Goal: Information Seeking & Learning: Learn about a topic

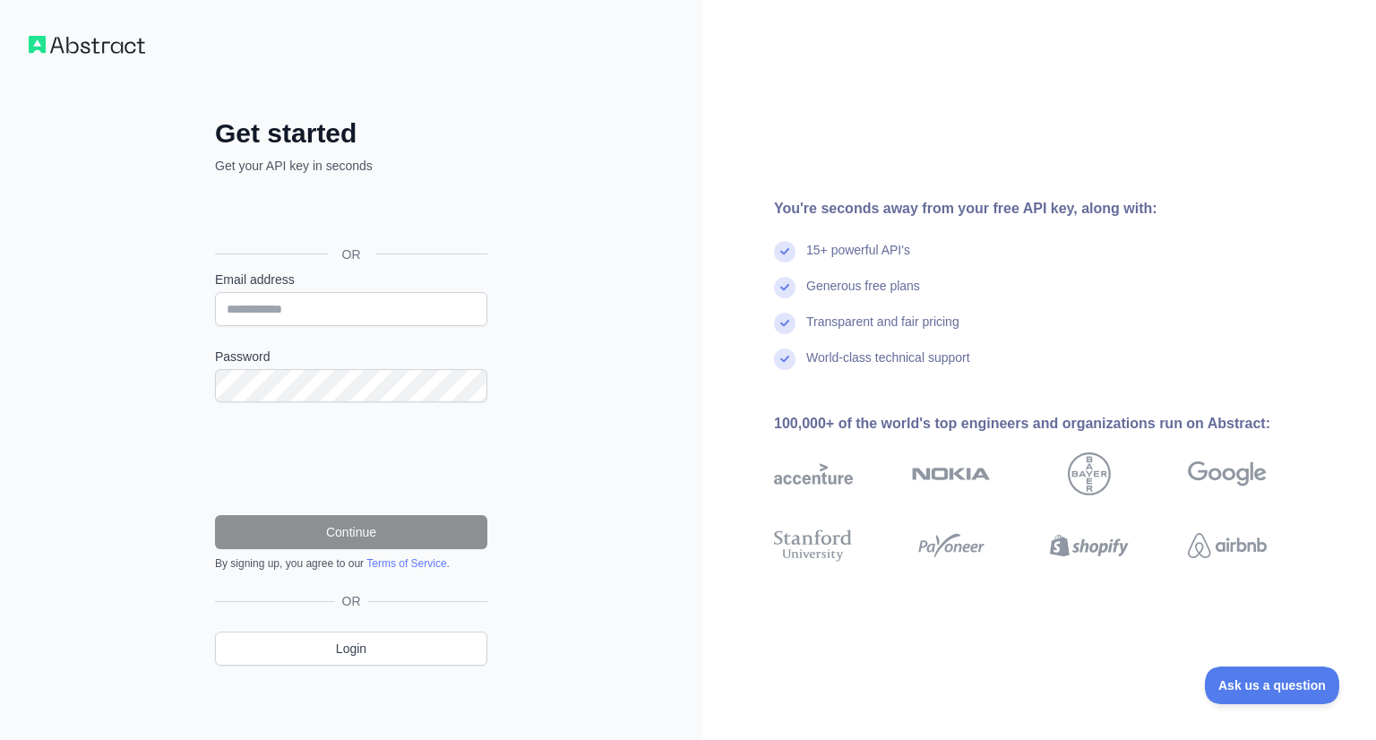
drag, startPoint x: 337, startPoint y: 277, endPoint x: 383, endPoint y: 250, distance: 53.8
click at [383, 250] on div "OR" at bounding box center [351, 254] width 272 height 32
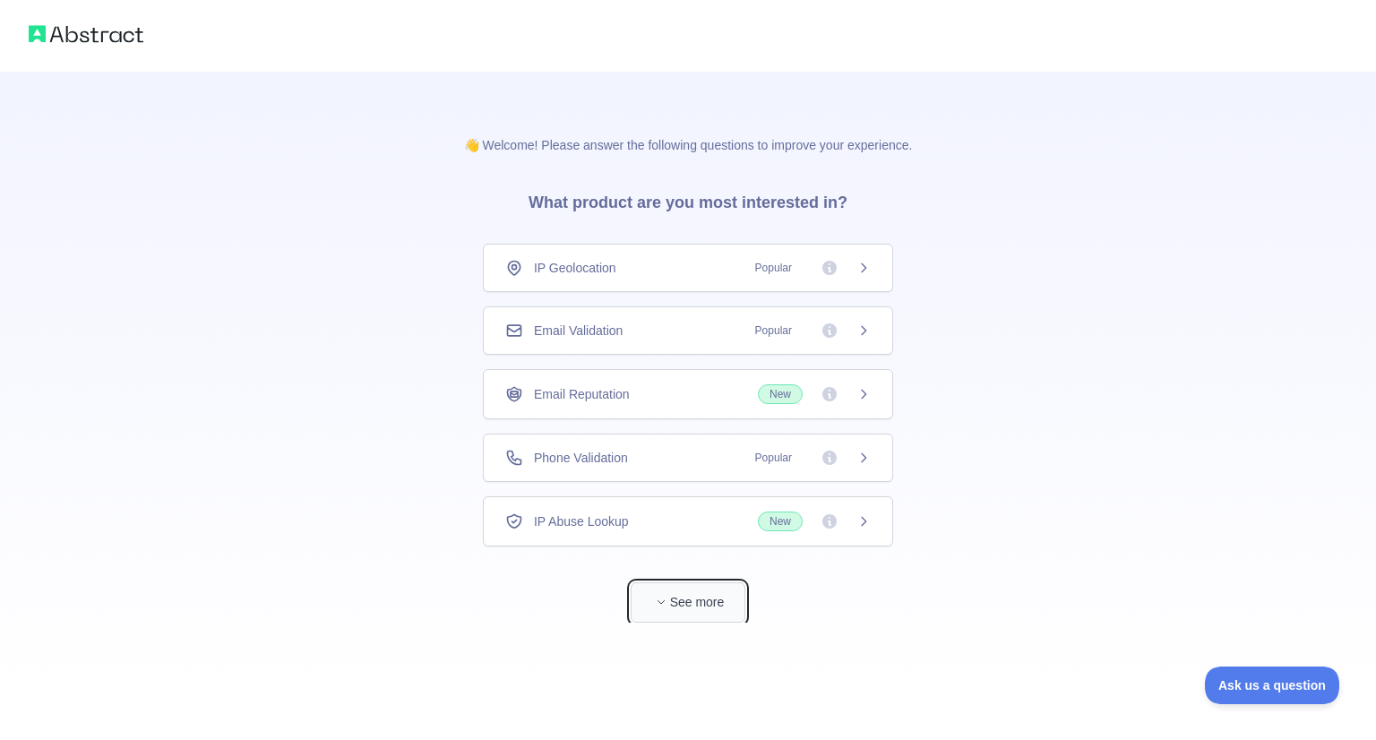
click at [677, 582] on button "See more" at bounding box center [688, 602] width 115 height 40
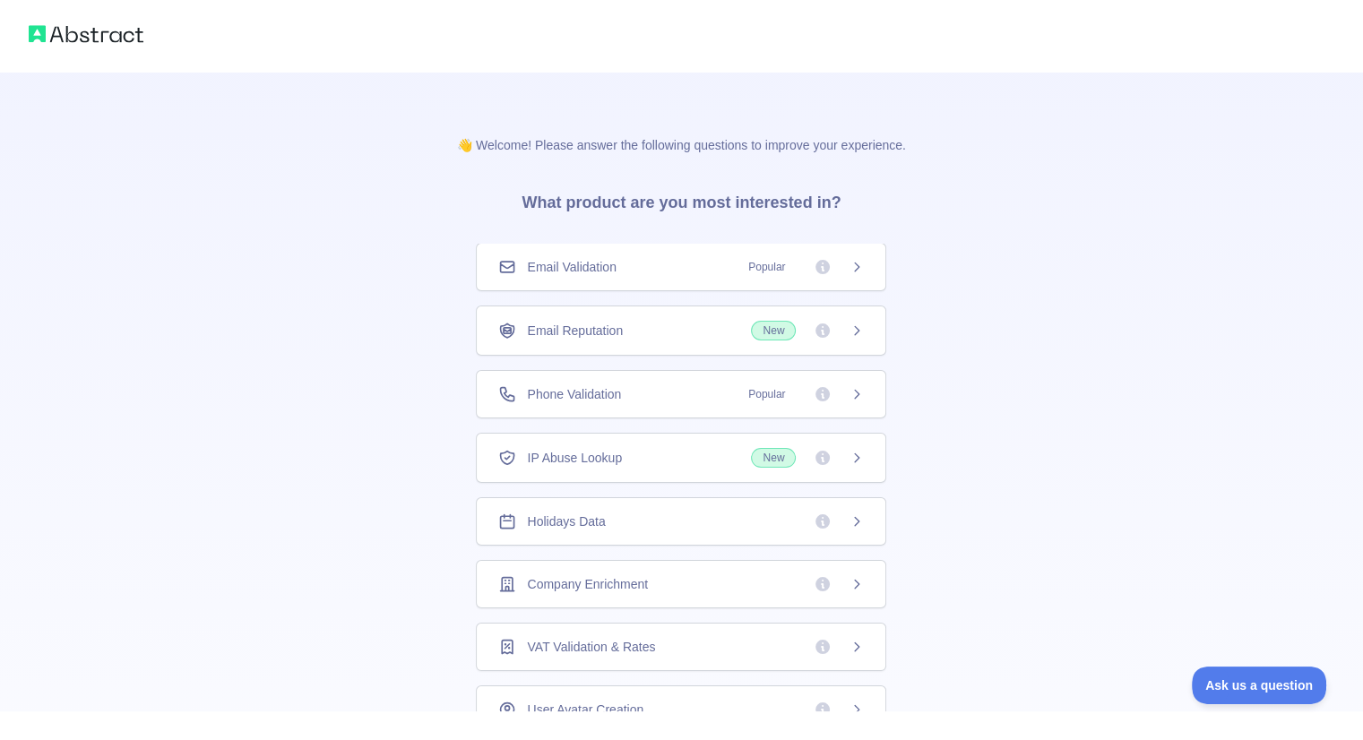
click at [773, 243] on div "Email Validation Popular" at bounding box center [681, 267] width 410 height 48
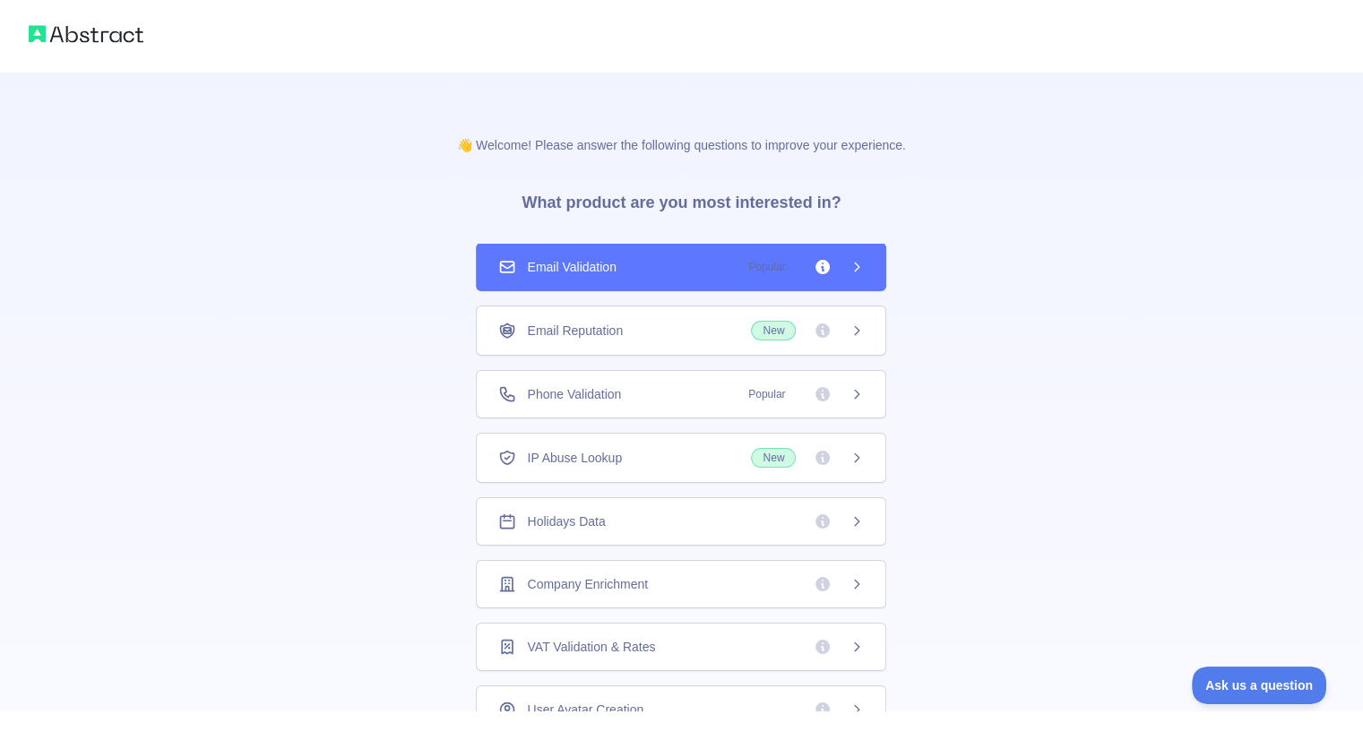
click at [698, 305] on div "Email Reputation New" at bounding box center [681, 330] width 410 height 50
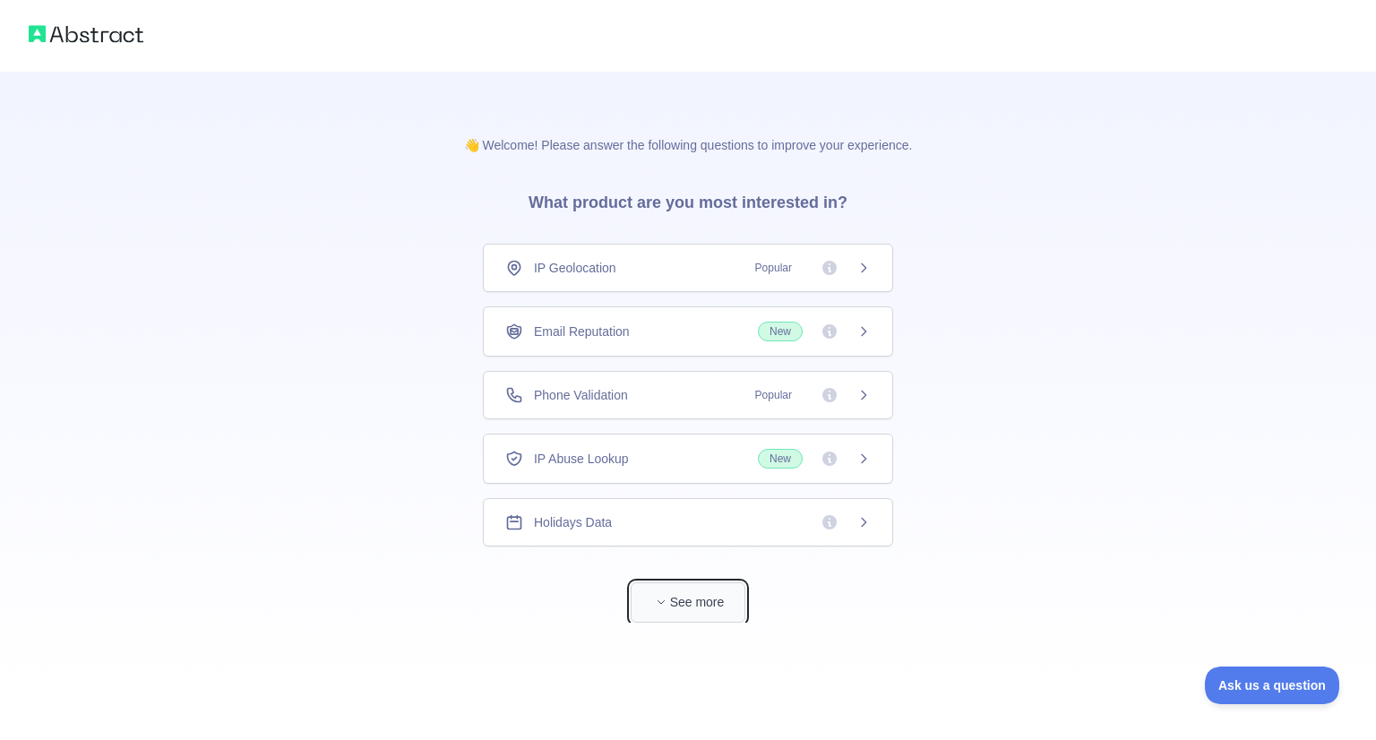
click at [677, 582] on button "See more" at bounding box center [688, 602] width 115 height 40
click at [641, 322] on div "Email Reputation New" at bounding box center [680, 332] width 365 height 20
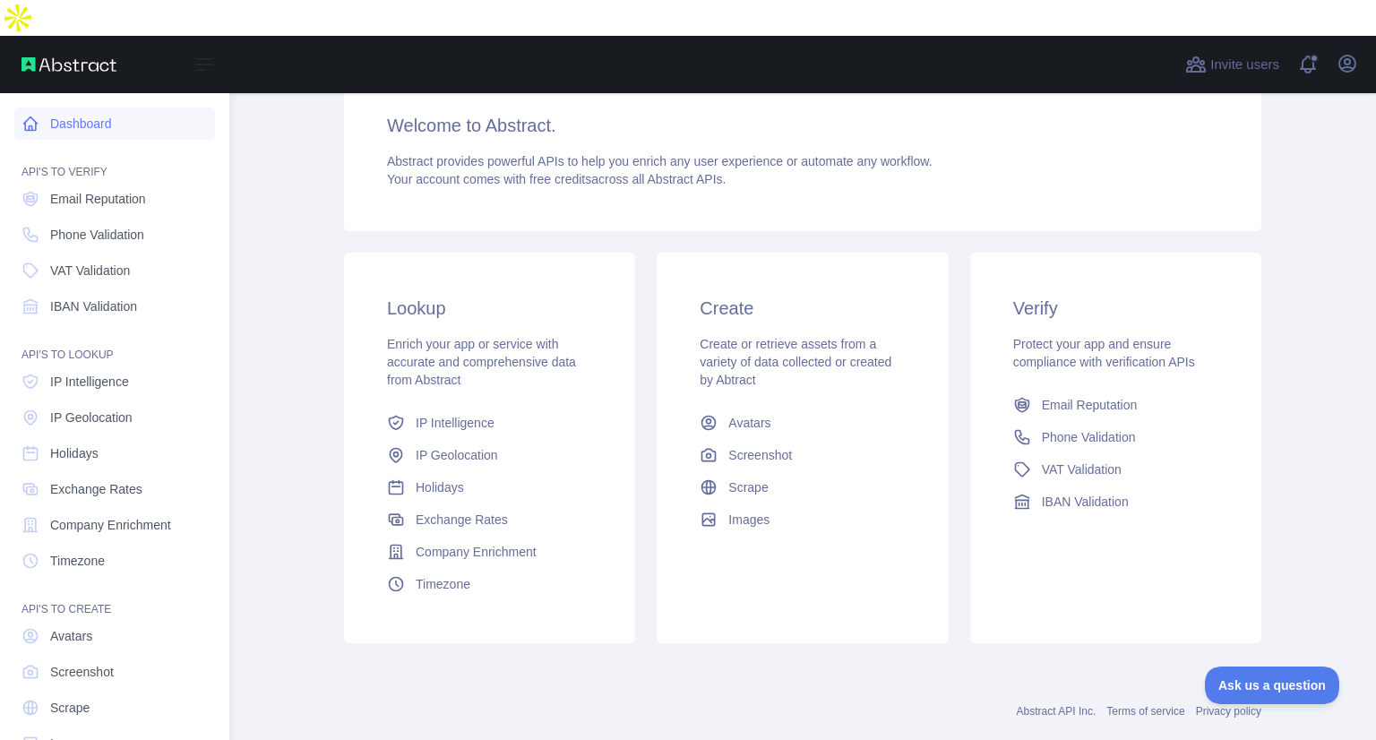
click at [90, 107] on link "Dashboard" at bounding box center [114, 123] width 201 height 32
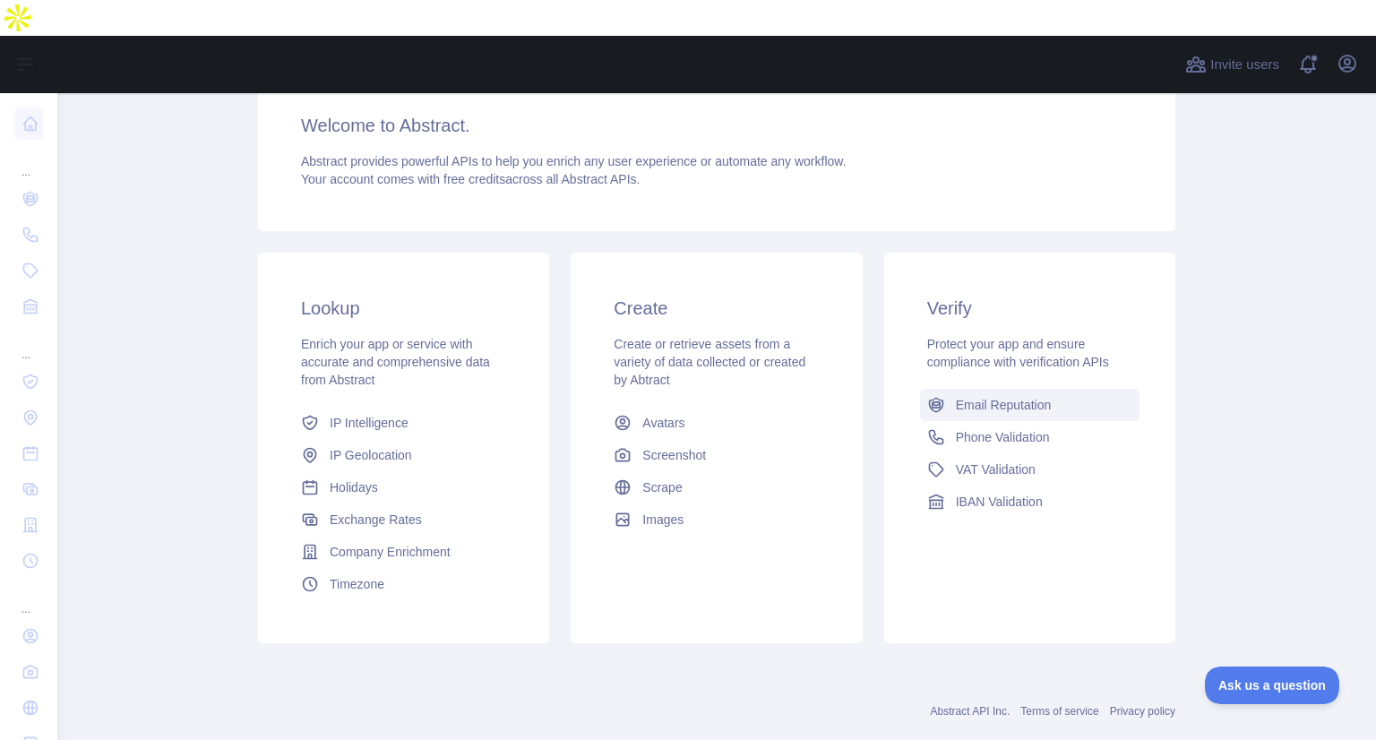
click at [997, 396] on span "Email Reputation" at bounding box center [1004, 405] width 96 height 18
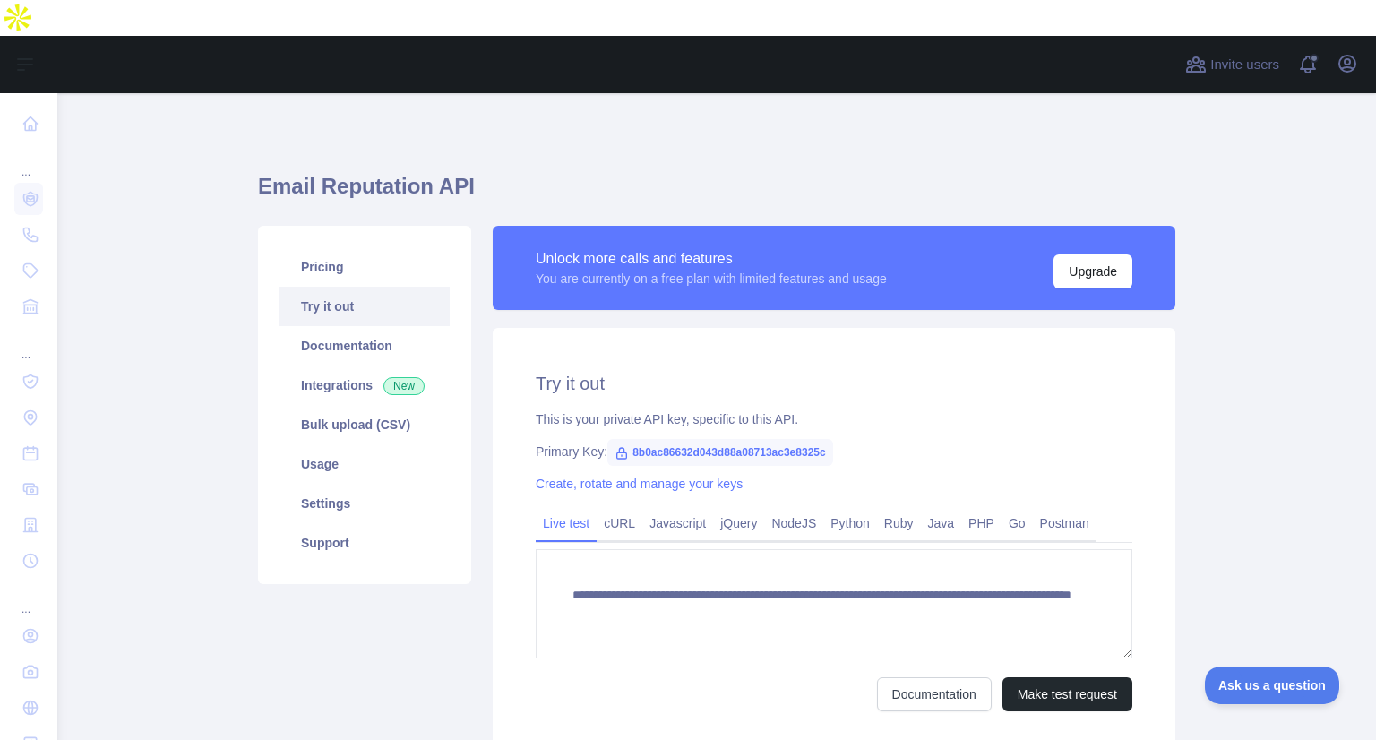
click at [692, 439] on span "8b0ac86632d043d88a08713ac3e8325c" at bounding box center [720, 452] width 226 height 27
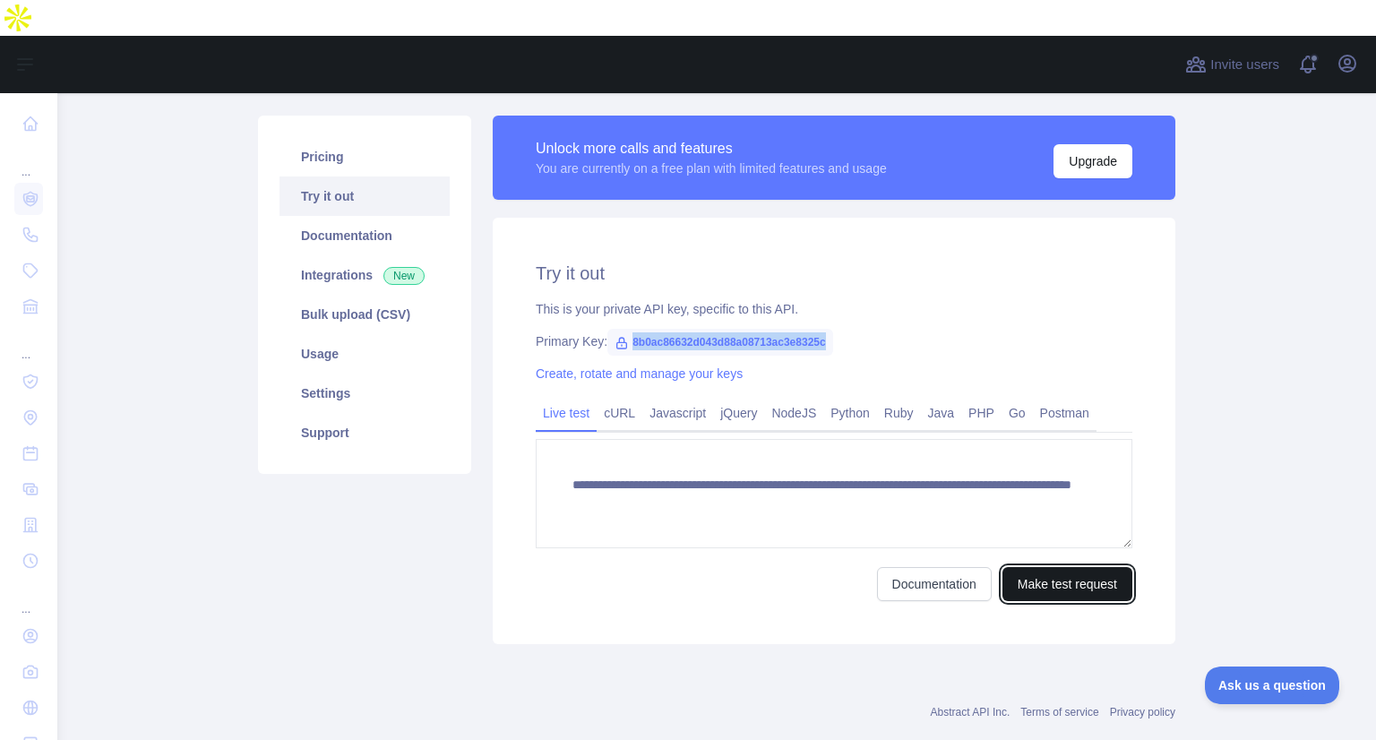
click at [1020, 567] on button "Make test request" at bounding box center [1067, 584] width 130 height 34
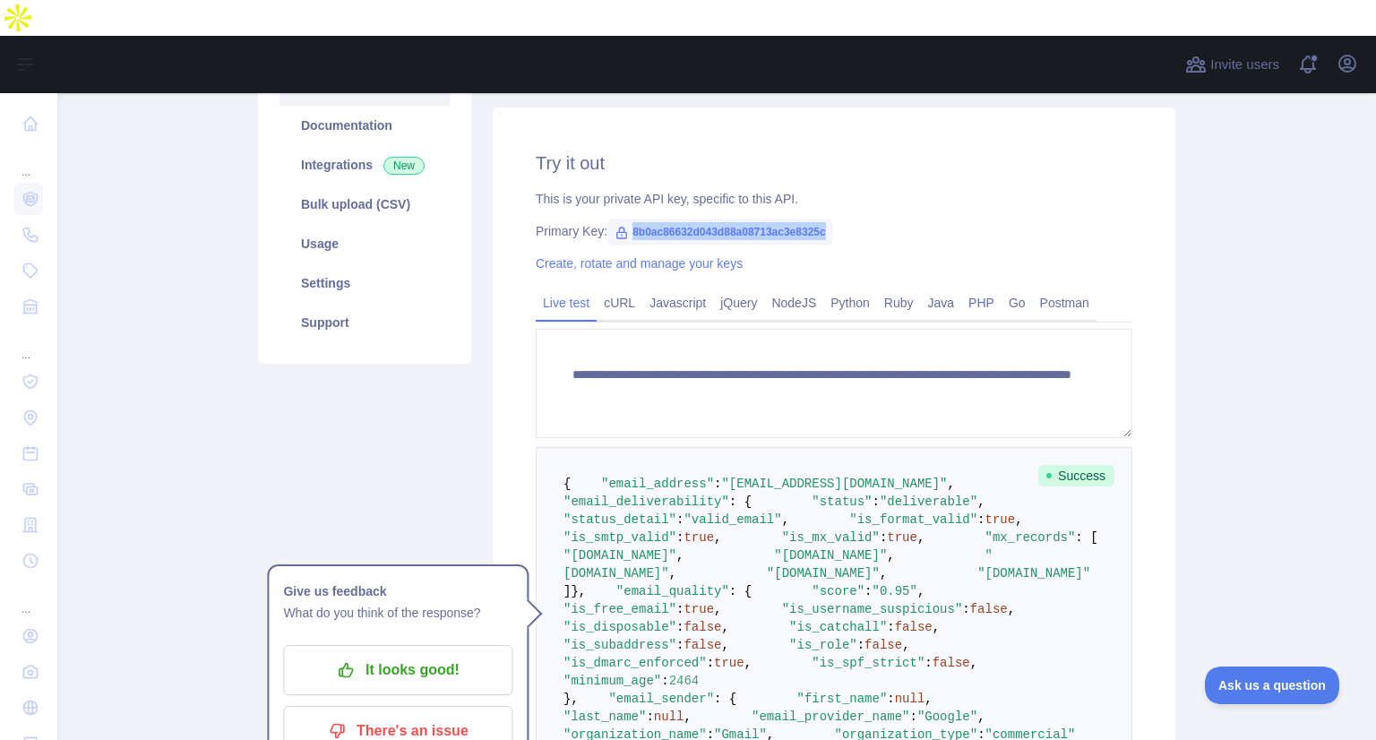
scroll to position [216, 0]
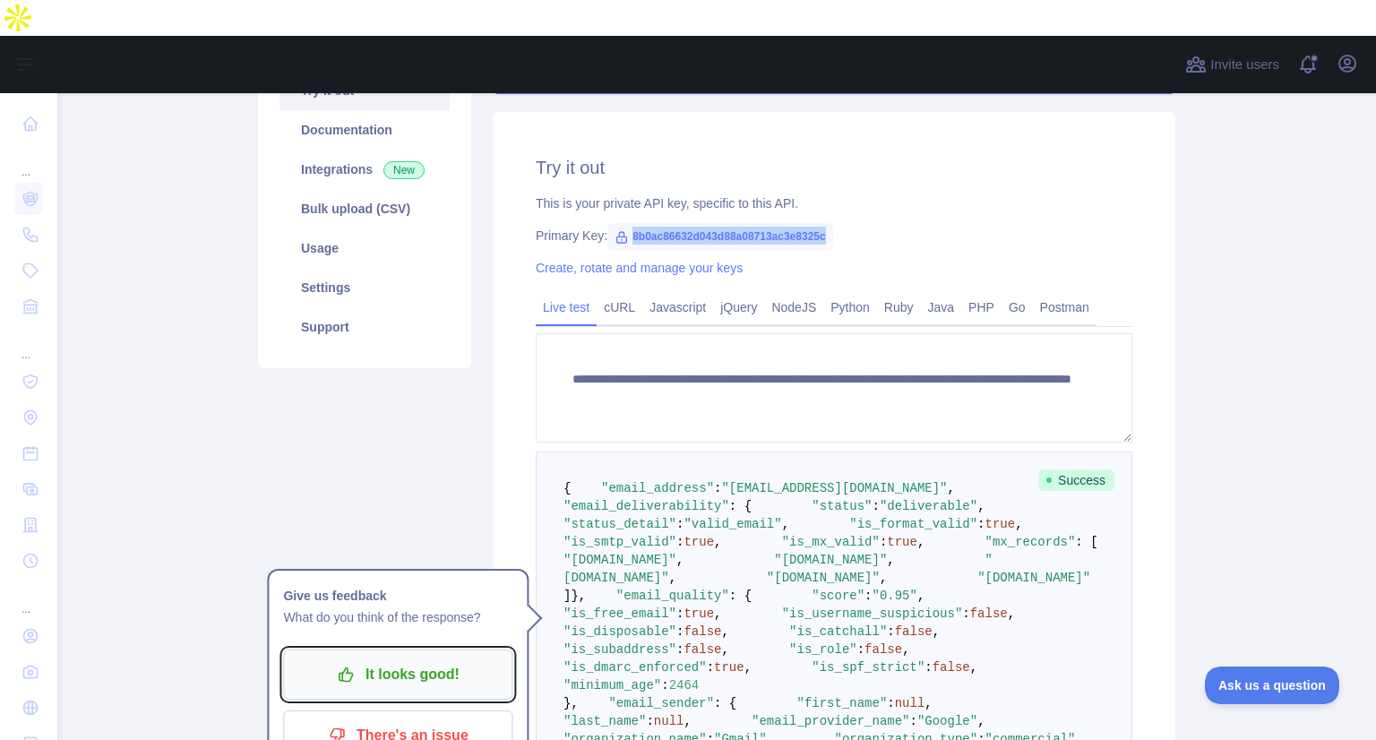
click at [426, 659] on p "It looks good!" at bounding box center [398, 674] width 202 height 30
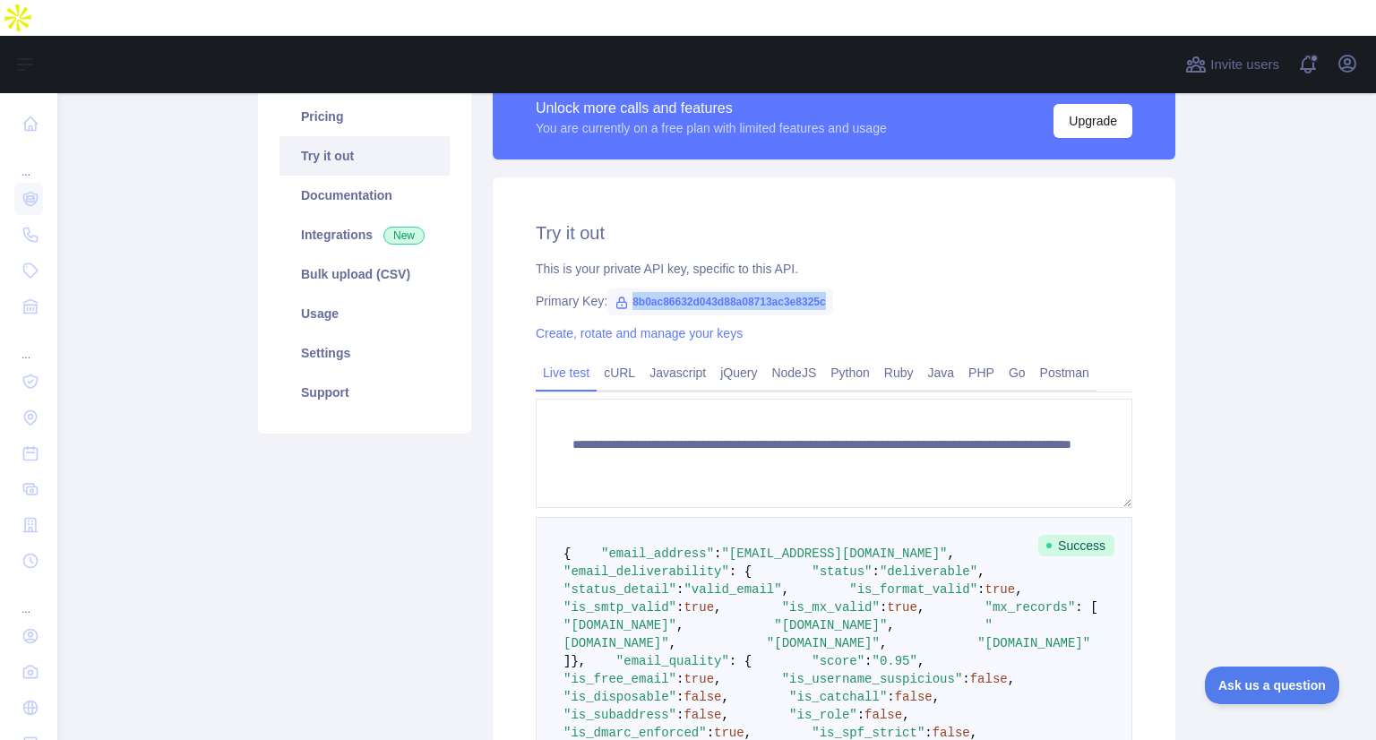
scroll to position [0, 0]
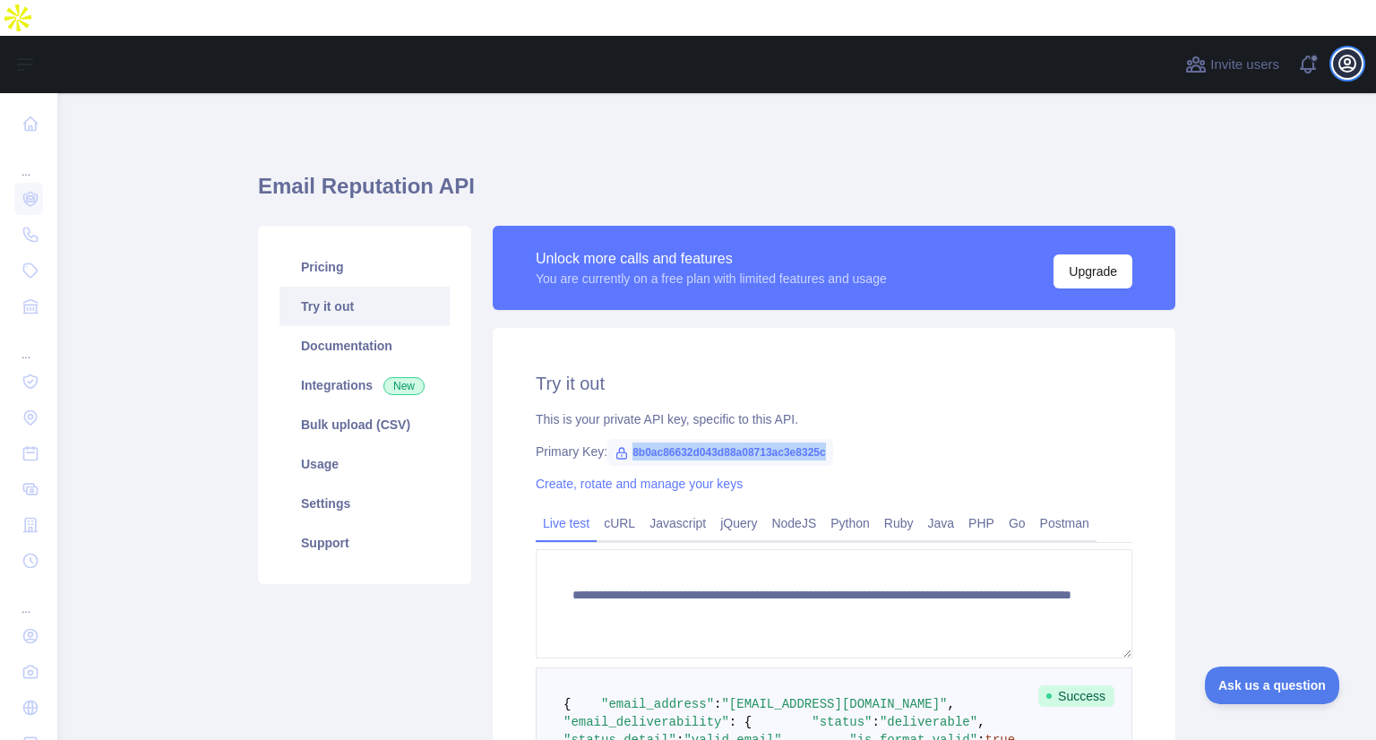
click at [1347, 53] on icon "button" at bounding box center [1347, 63] width 21 height 21
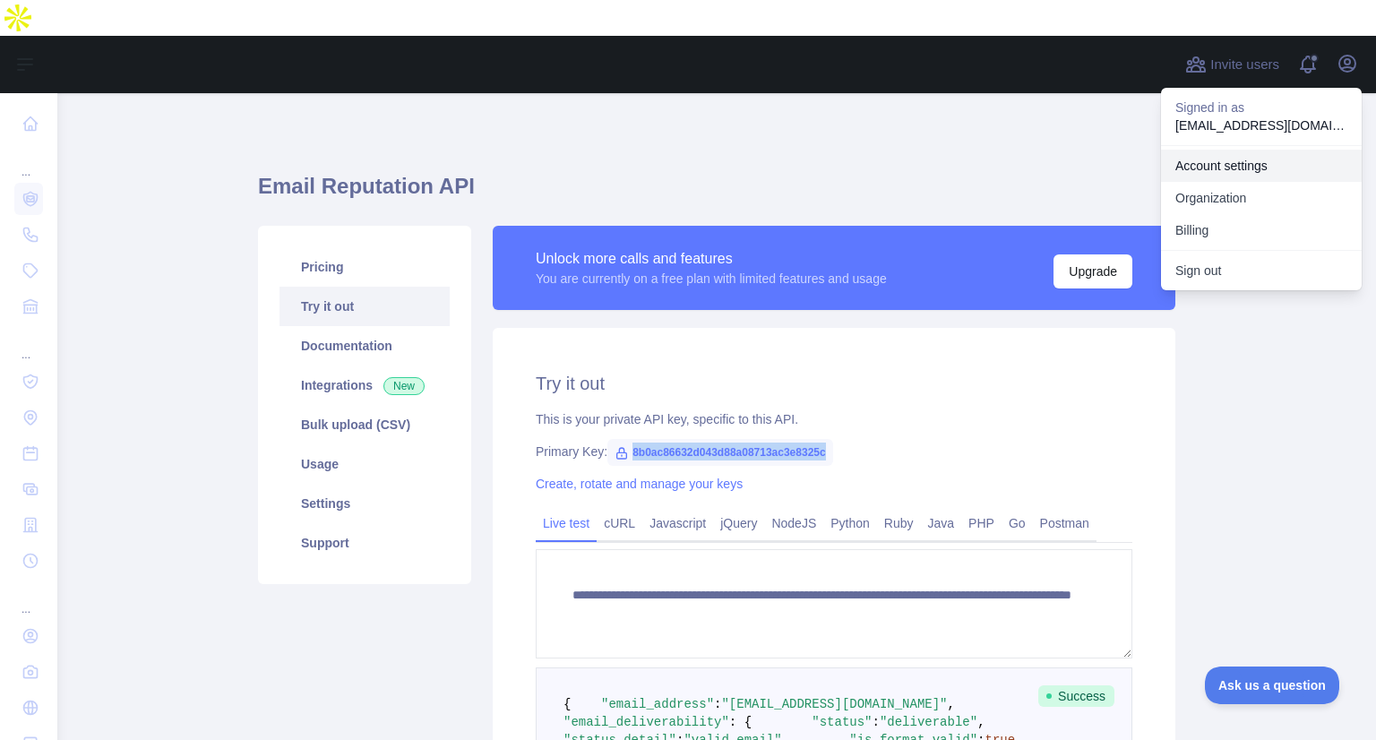
click at [1243, 150] on link "Account settings" at bounding box center [1261, 166] width 201 height 32
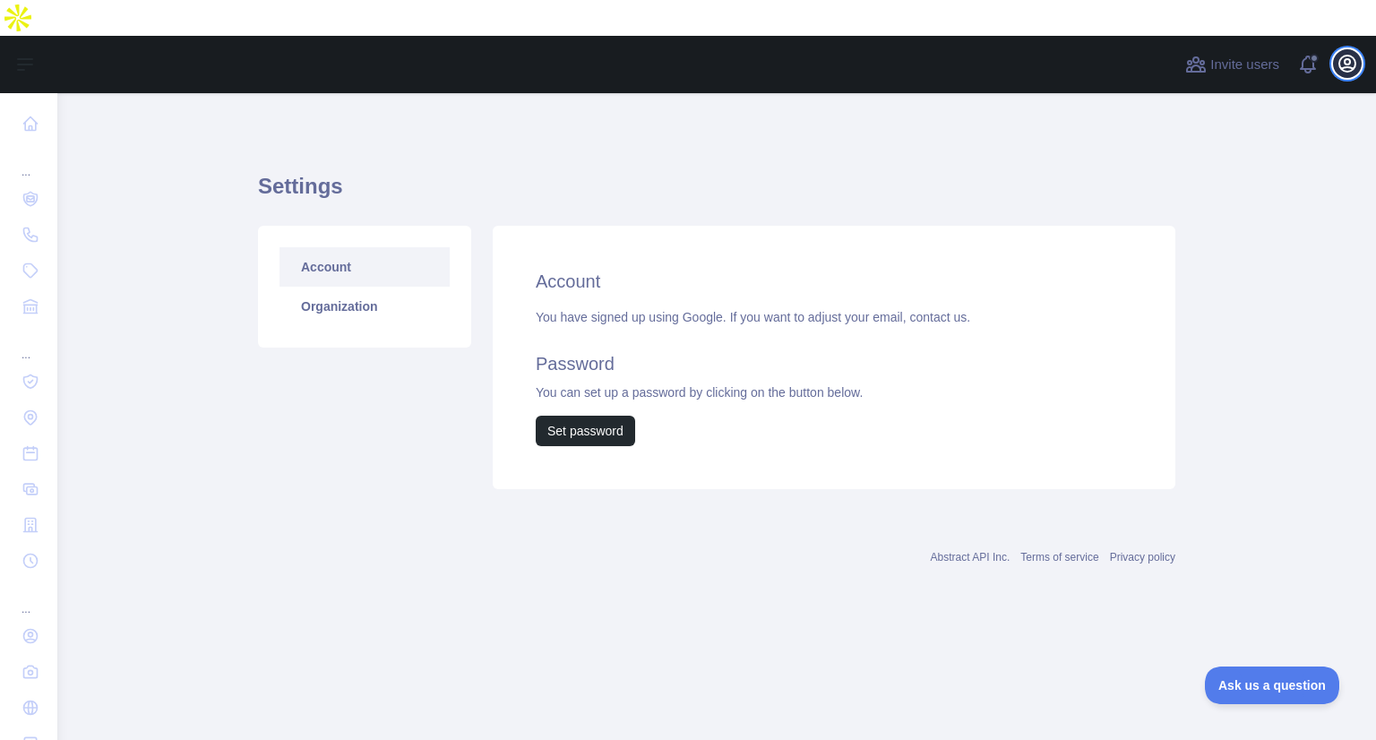
click at [1337, 53] on icon "button" at bounding box center [1347, 63] width 21 height 21
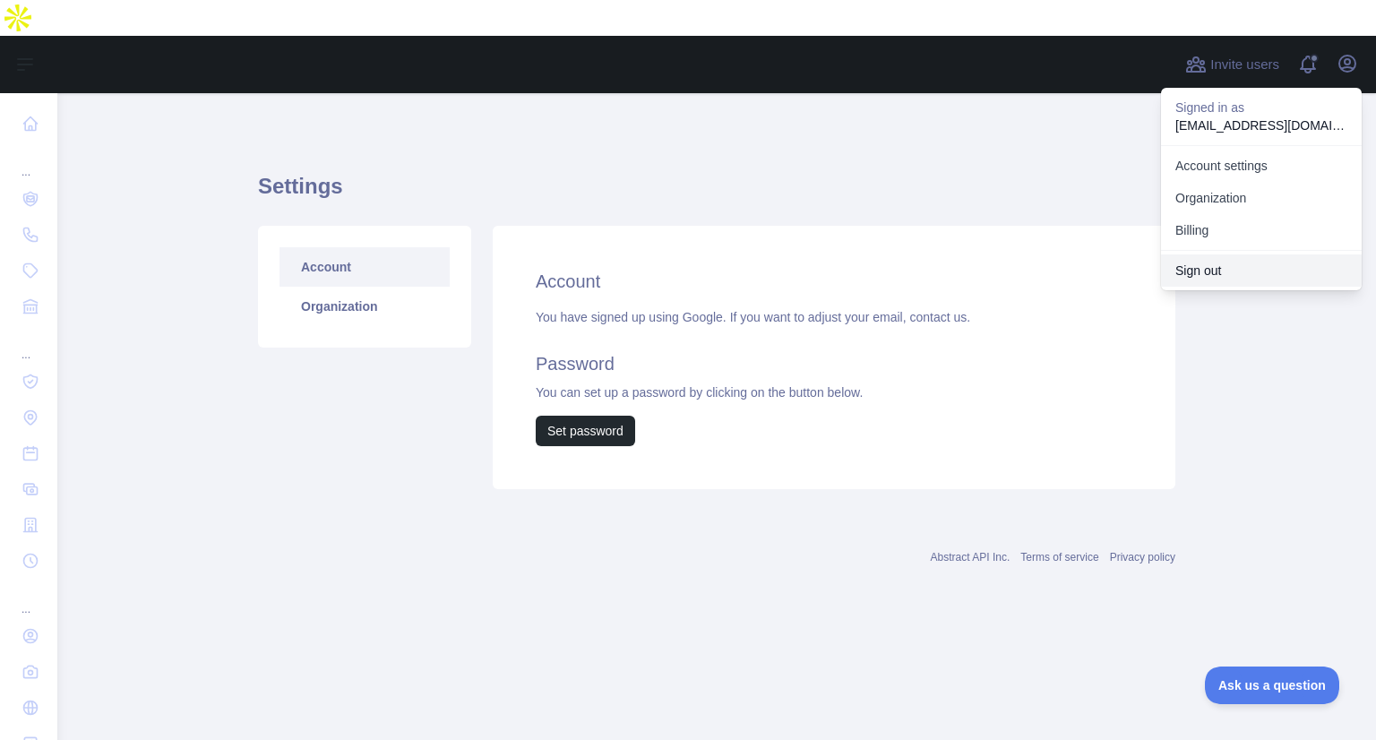
click at [1195, 254] on button "Sign out" at bounding box center [1261, 270] width 201 height 32
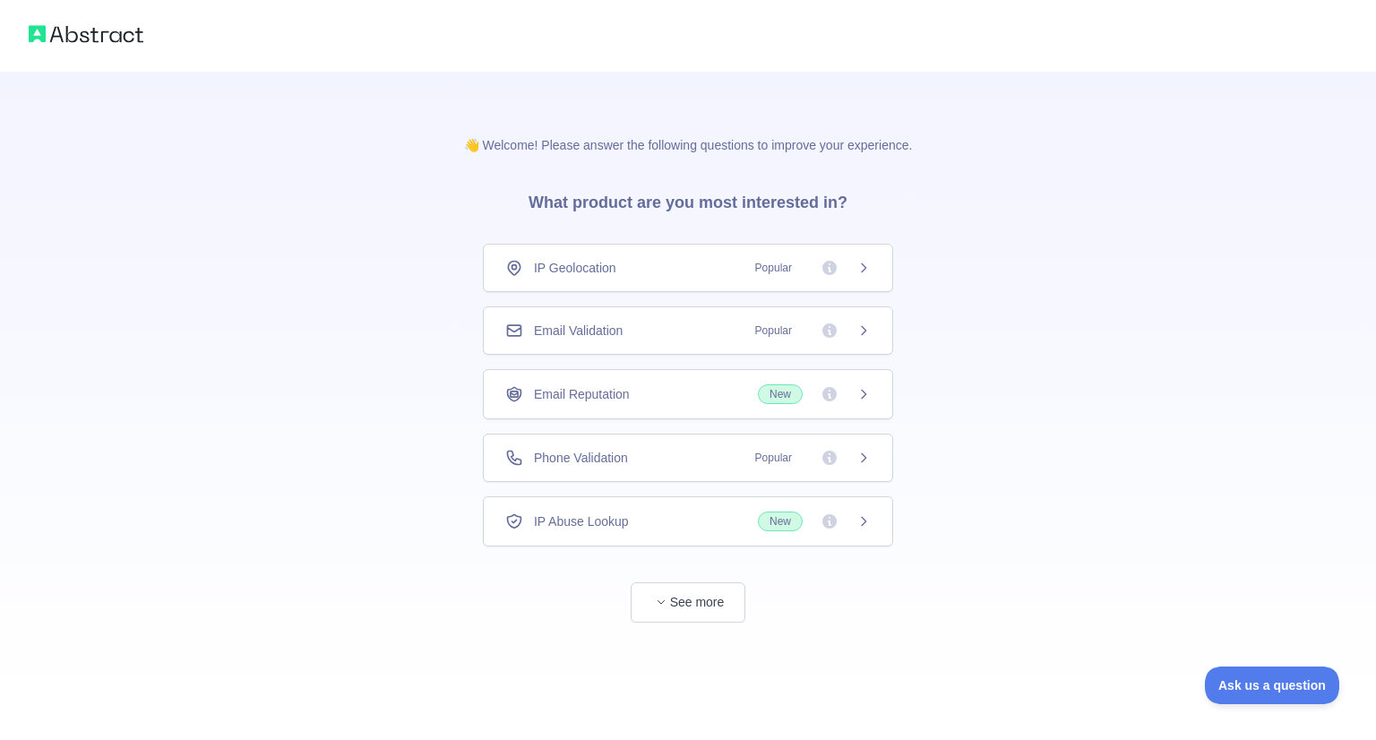
click at [652, 306] on div "Email Validation Popular" at bounding box center [688, 330] width 410 height 48
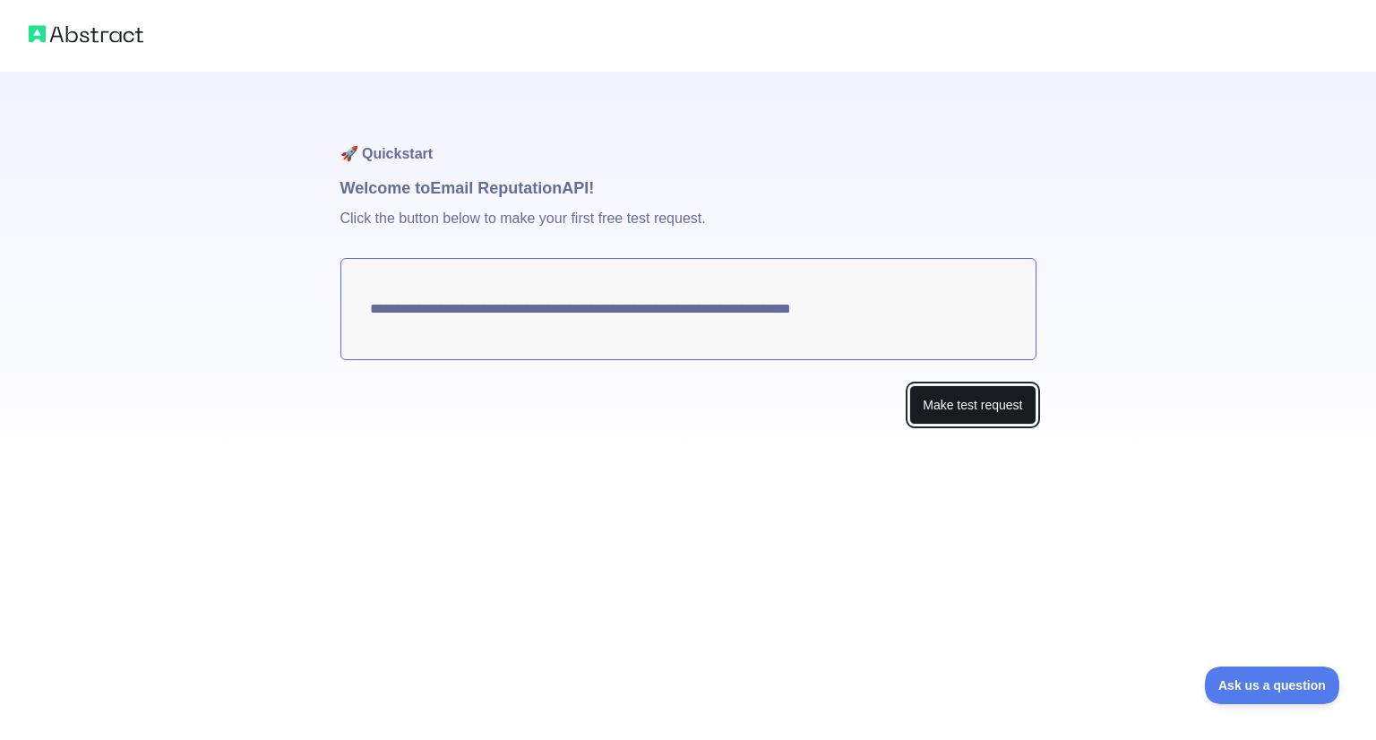
click at [947, 385] on button "Make test request" at bounding box center [972, 405] width 126 height 40
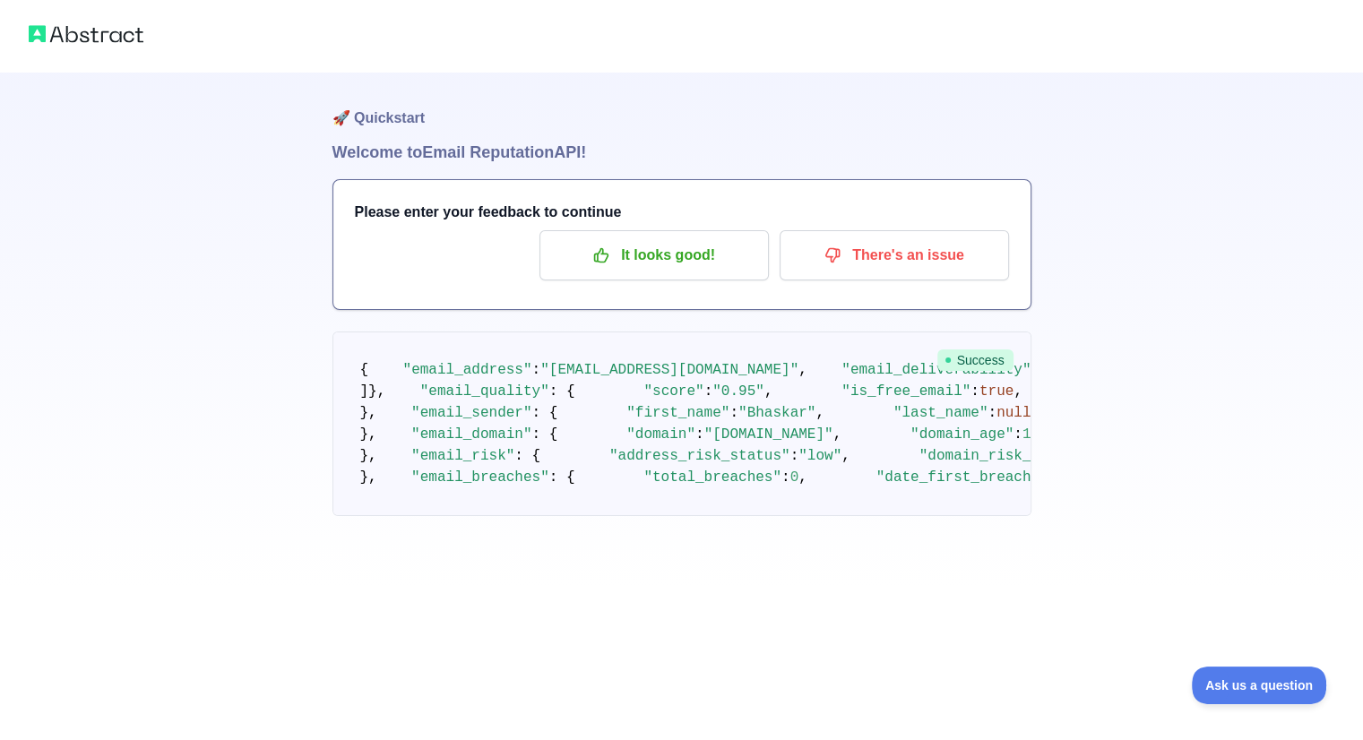
scroll to position [18, 0]
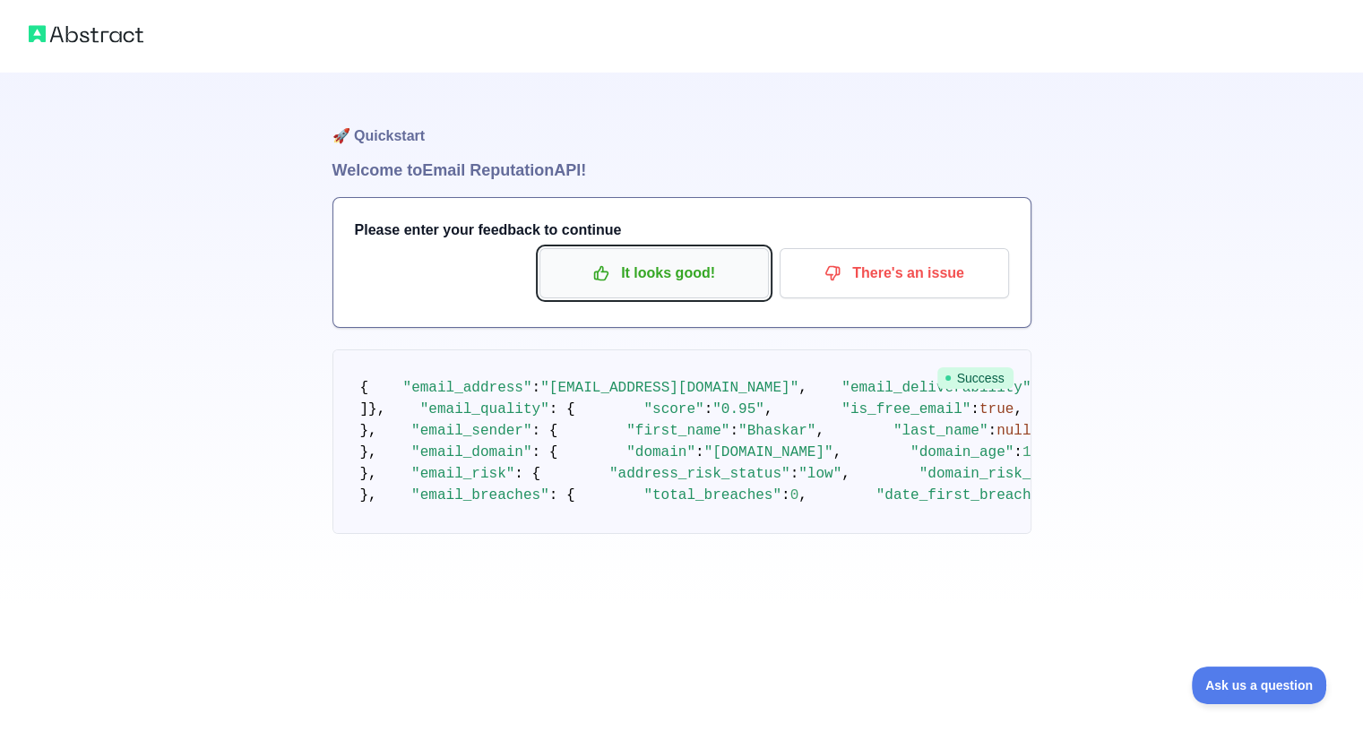
click at [614, 258] on p "It looks good!" at bounding box center [654, 273] width 202 height 30
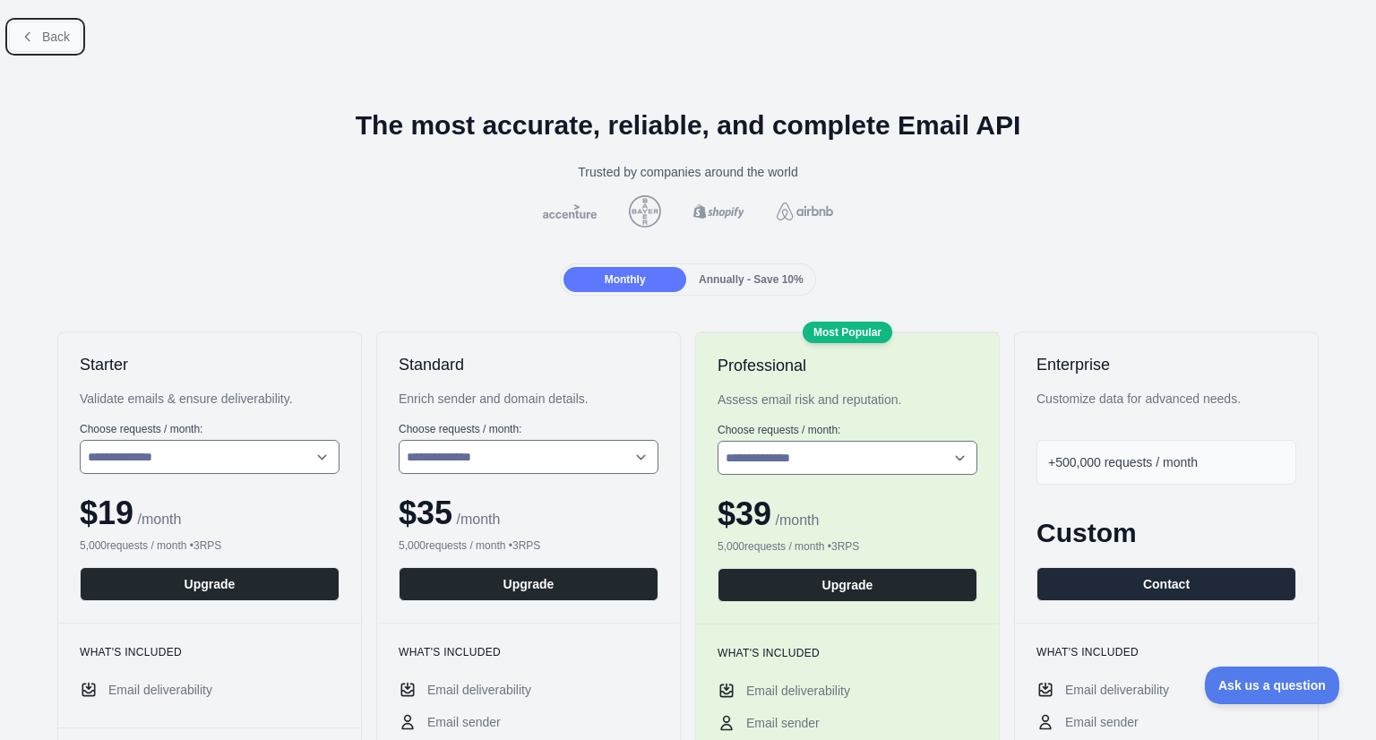
click at [57, 39] on span "Back" at bounding box center [56, 37] width 28 height 14
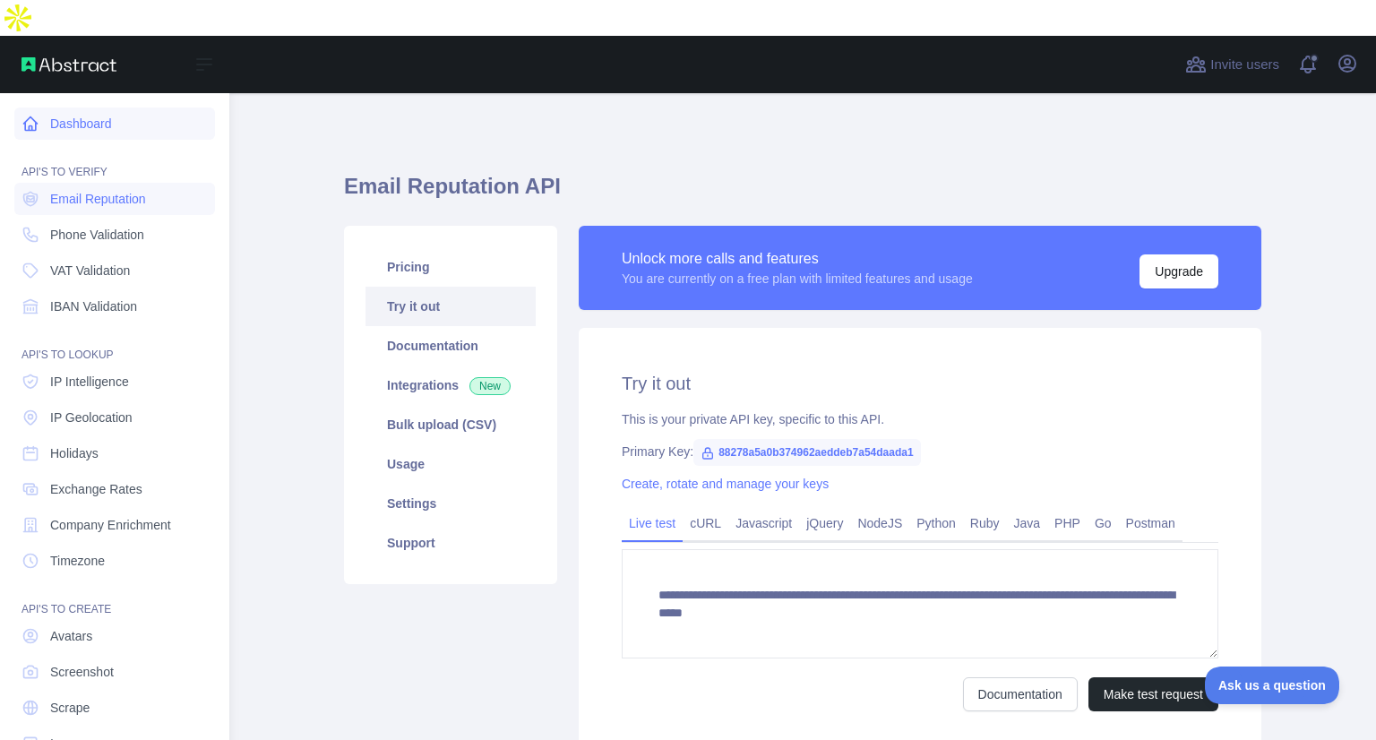
click at [58, 107] on link "Dashboard" at bounding box center [114, 123] width 201 height 32
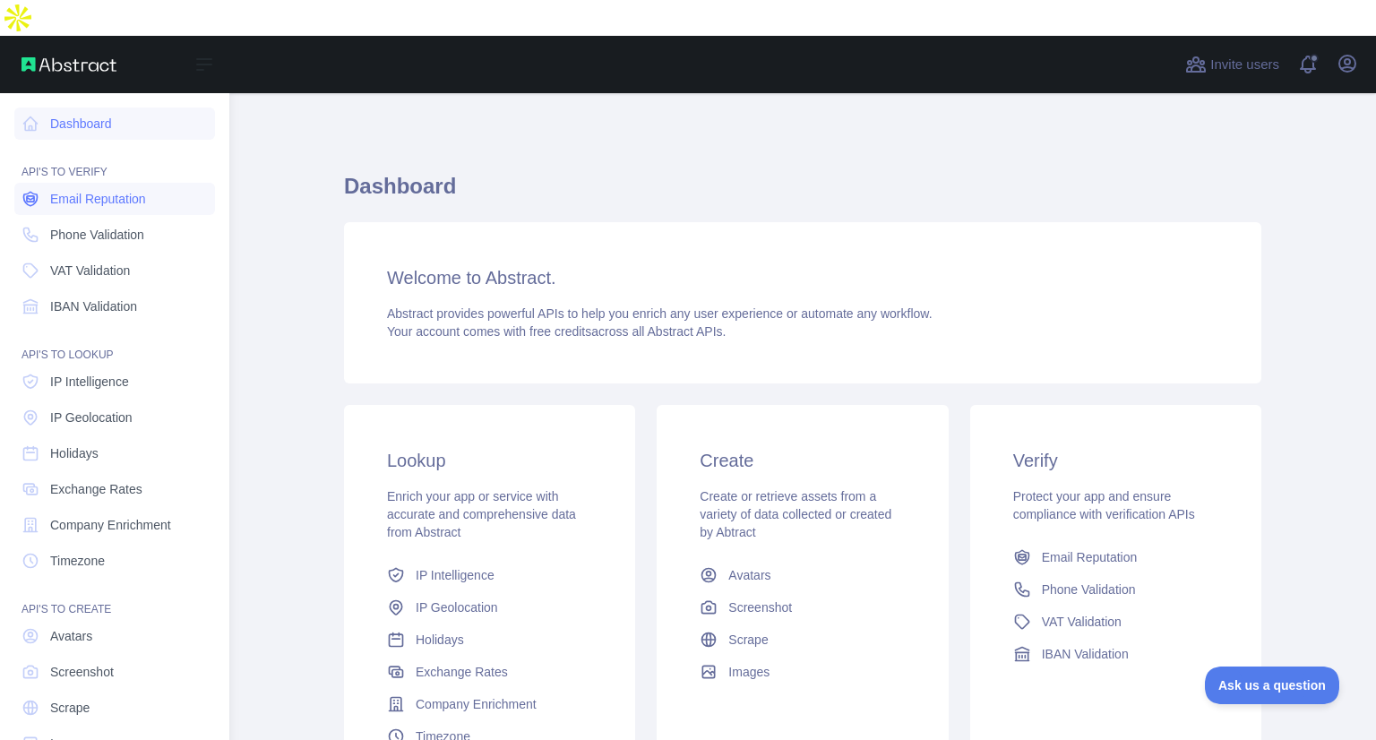
click at [100, 183] on link "Email Reputation" at bounding box center [114, 199] width 201 height 32
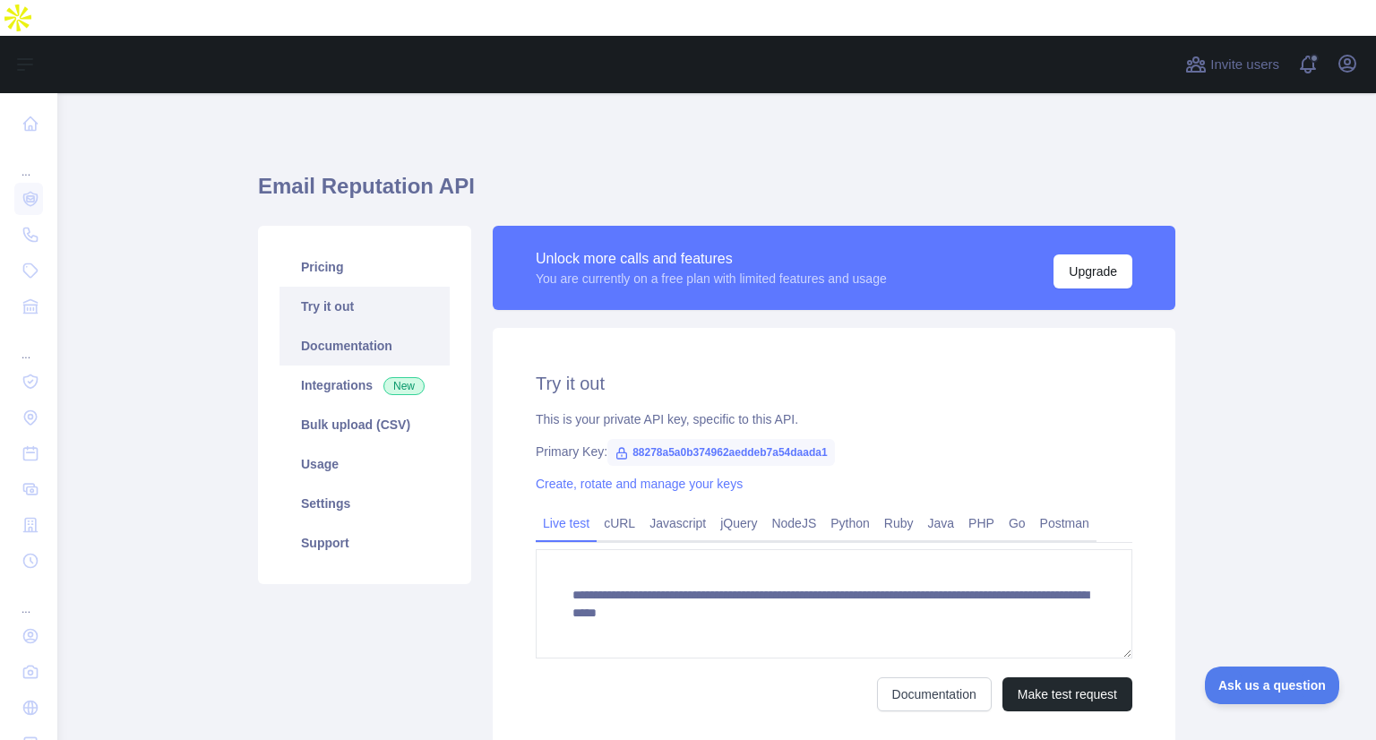
click at [377, 326] on link "Documentation" at bounding box center [364, 345] width 170 height 39
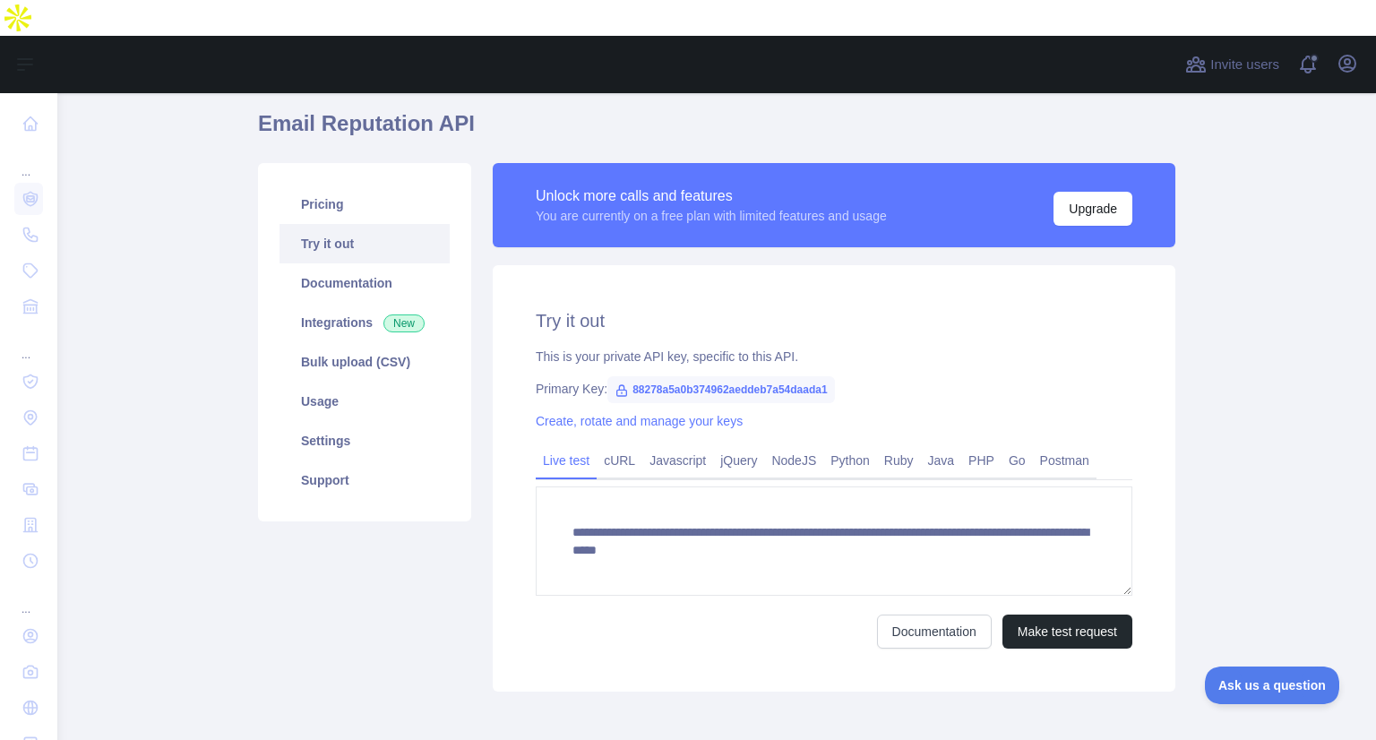
scroll to position [64, 0]
click at [729, 375] on span "88278a5a0b374962aeddeb7a54daada1" at bounding box center [721, 388] width 228 height 27
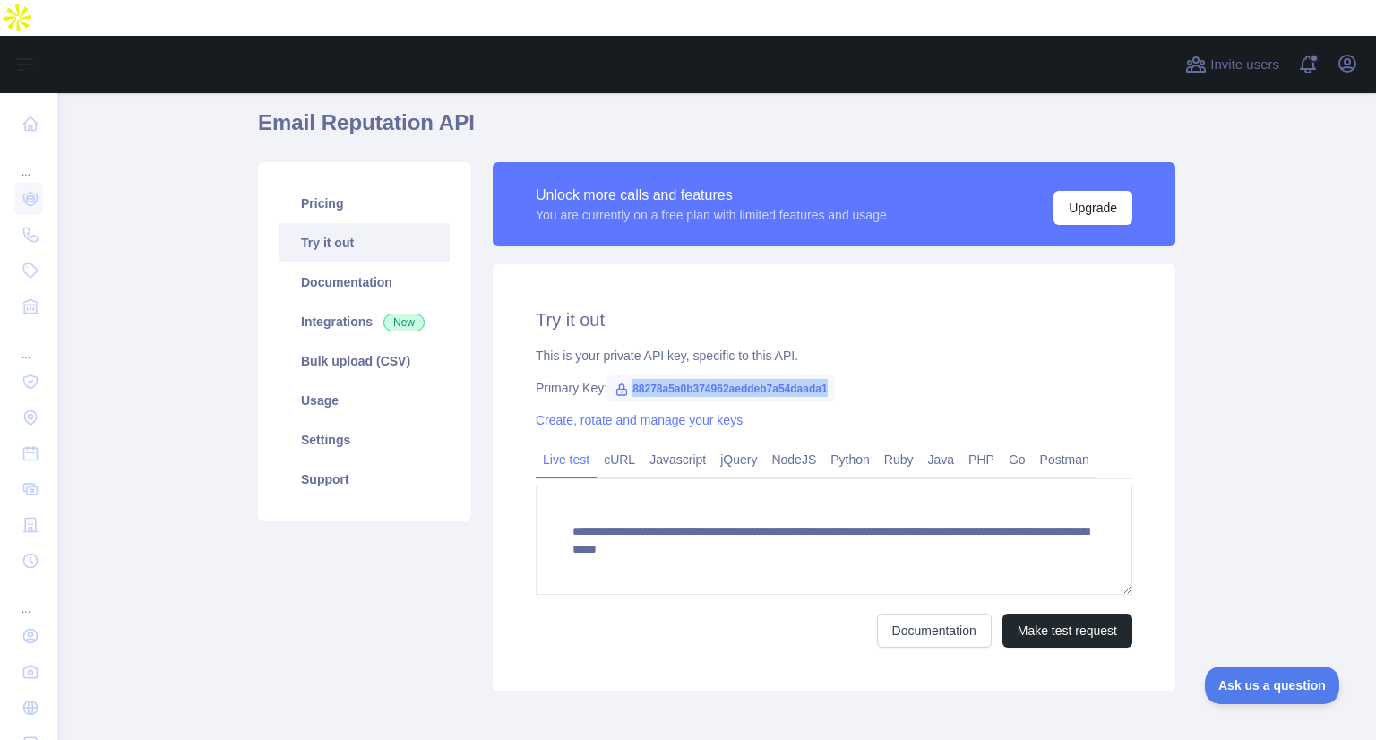
click at [729, 375] on span "88278a5a0b374962aeddeb7a54daada1" at bounding box center [721, 388] width 228 height 27
copy span "88278a5a0b374962aeddeb7a54daada1"
click at [1218, 383] on main "**********" at bounding box center [716, 434] width 1319 height 683
